Goal: Task Accomplishment & Management: Manage account settings

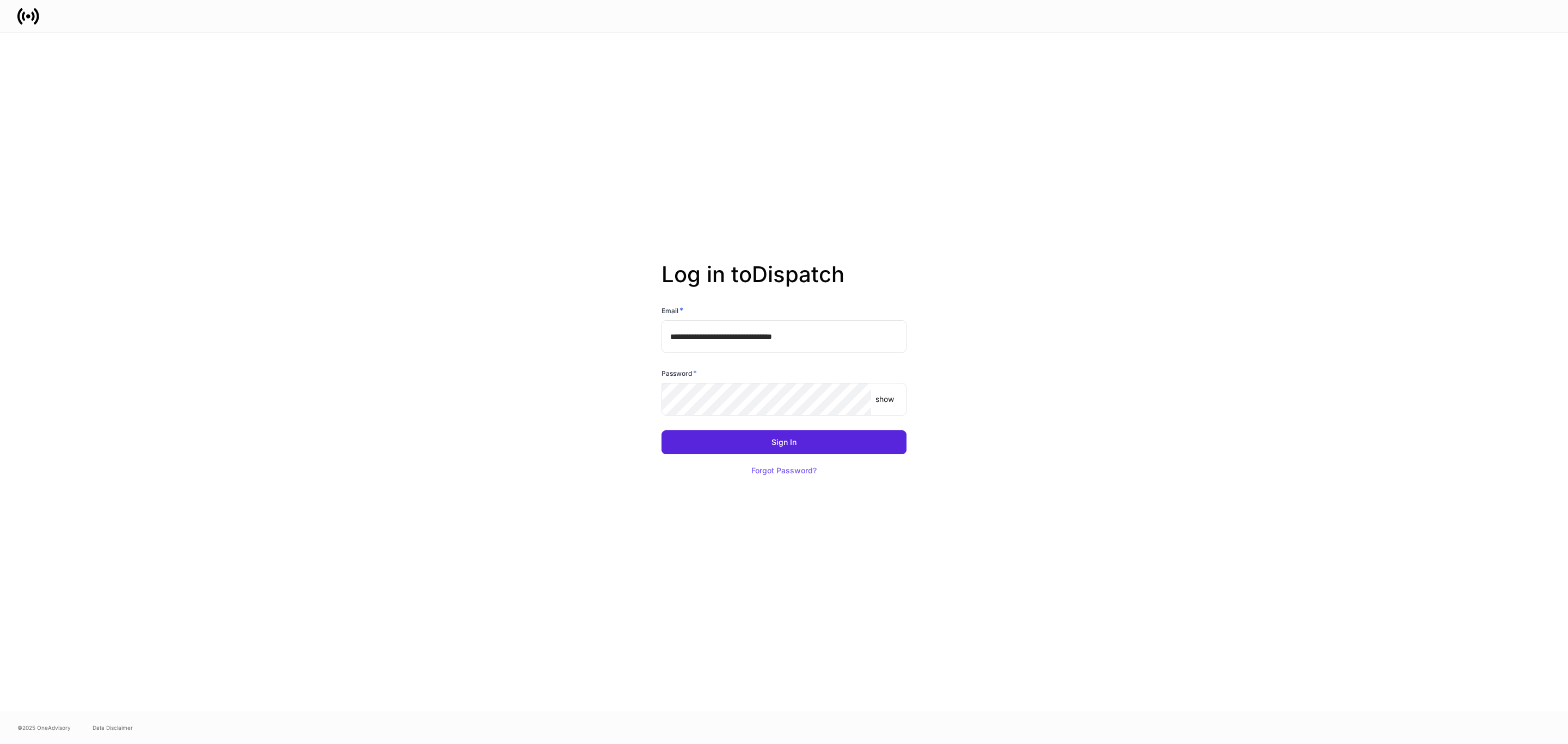
click at [734, 337] on input "**********" at bounding box center [784, 337] width 245 height 32
type input "**********"
click at [1024, 238] on div "**********" at bounding box center [784, 372] width 584 height 679
click at [763, 443] on button "Sign In" at bounding box center [784, 442] width 245 height 24
